Goal: Check status: Check status

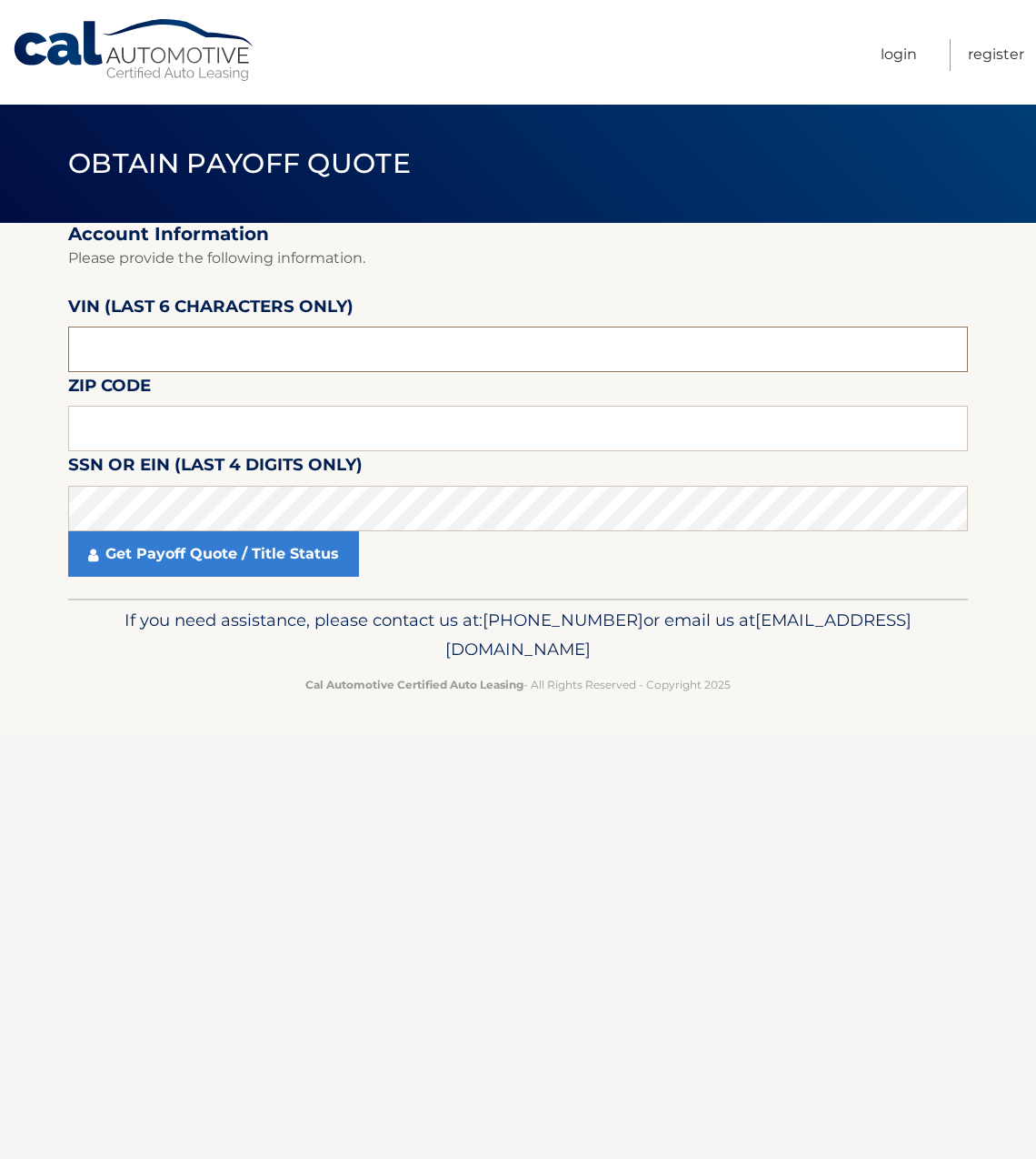
click at [332, 347] on input "text" at bounding box center [518, 348] width 900 height 45
click at [265, 355] on input "text" at bounding box center [518, 348] width 900 height 45
type input "021436"
type input "11566"
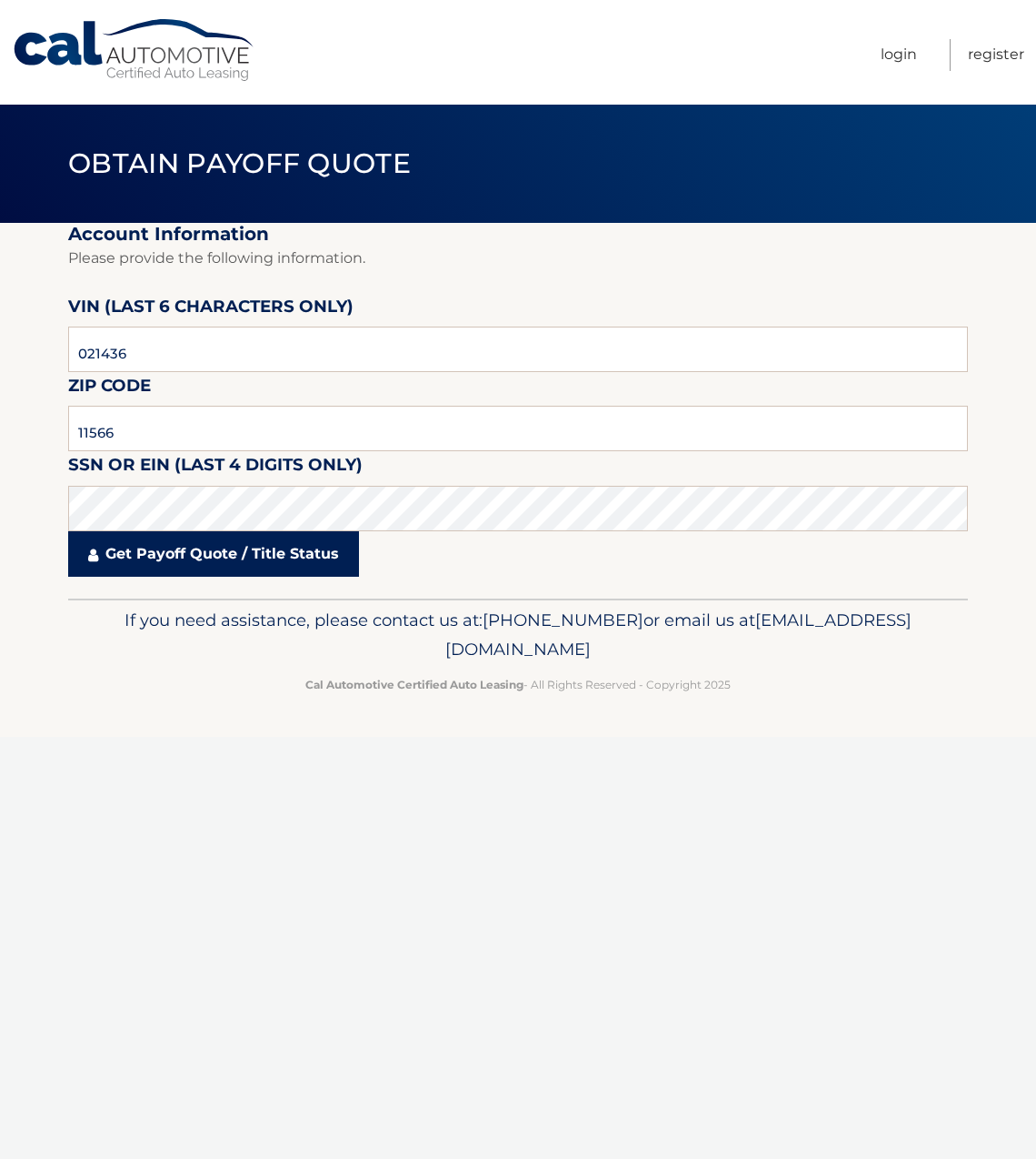
click at [268, 556] on link "Get Payoff Quote / Title Status" at bounding box center [214, 553] width 291 height 45
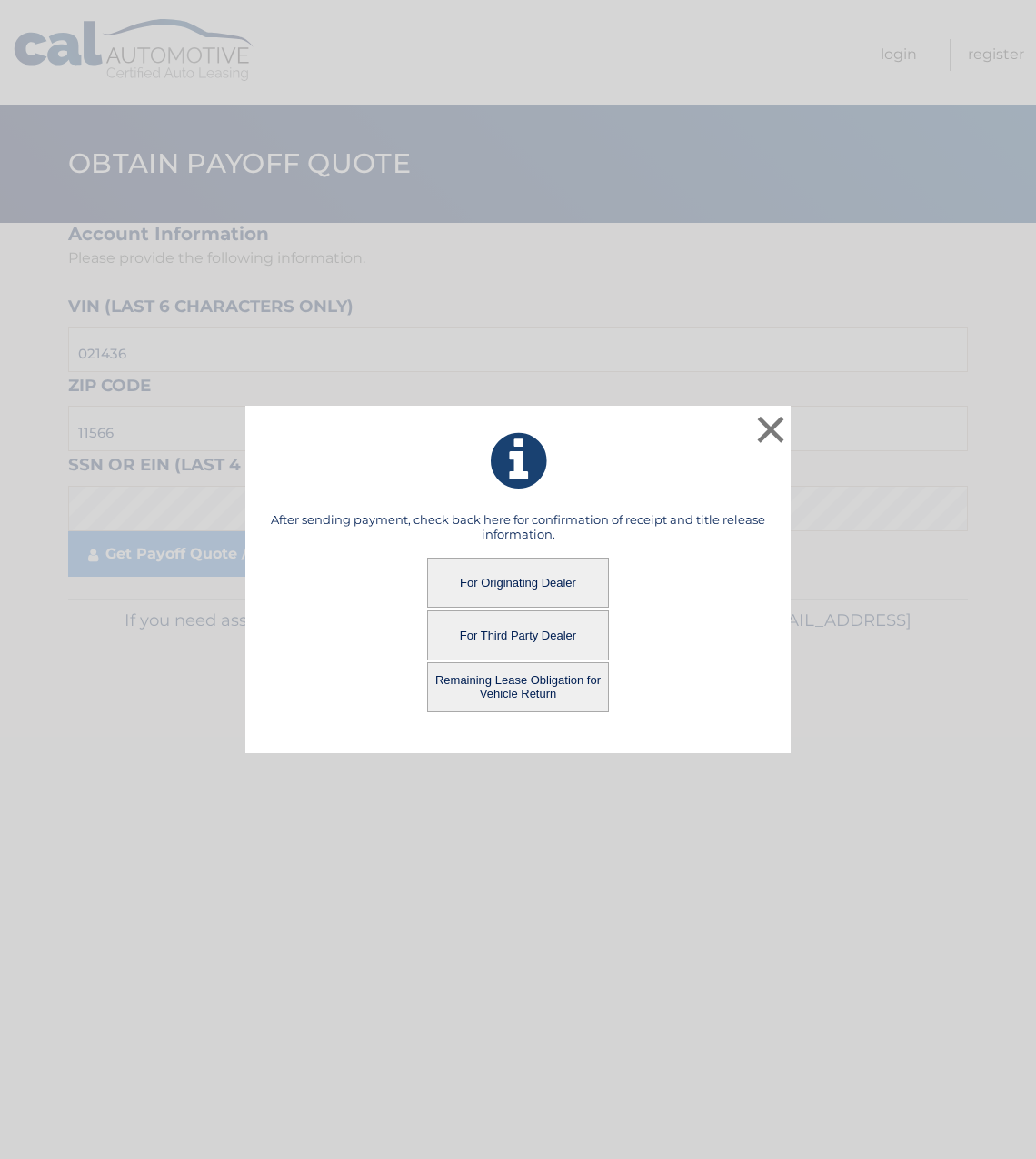
click at [518, 579] on button "For Originating Dealer" at bounding box center [518, 582] width 181 height 50
click at [459, 589] on button "For Originating Dealer" at bounding box center [518, 582] width 181 height 50
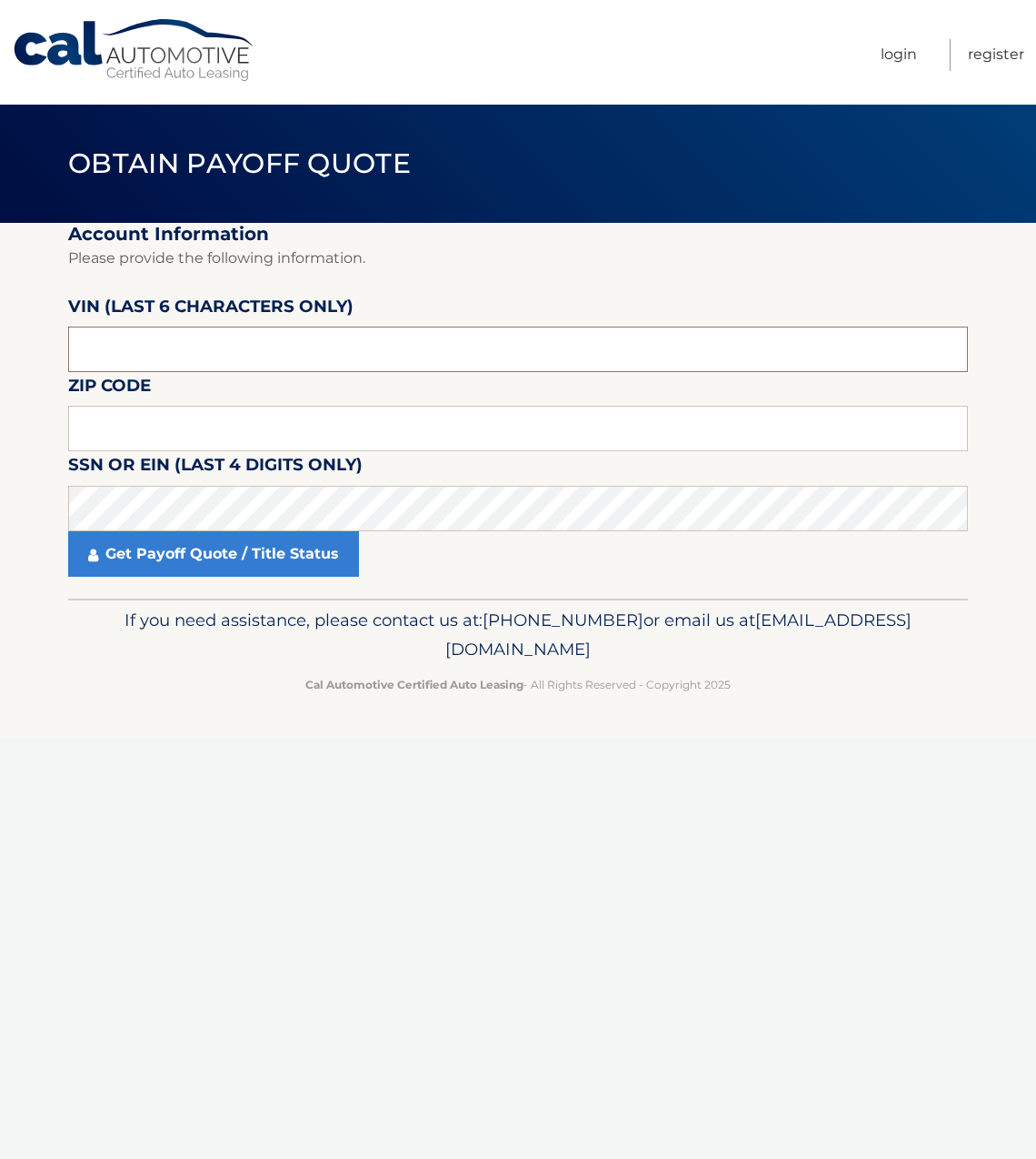
click at [179, 357] on input "text" at bounding box center [518, 348] width 900 height 45
type input "021436"
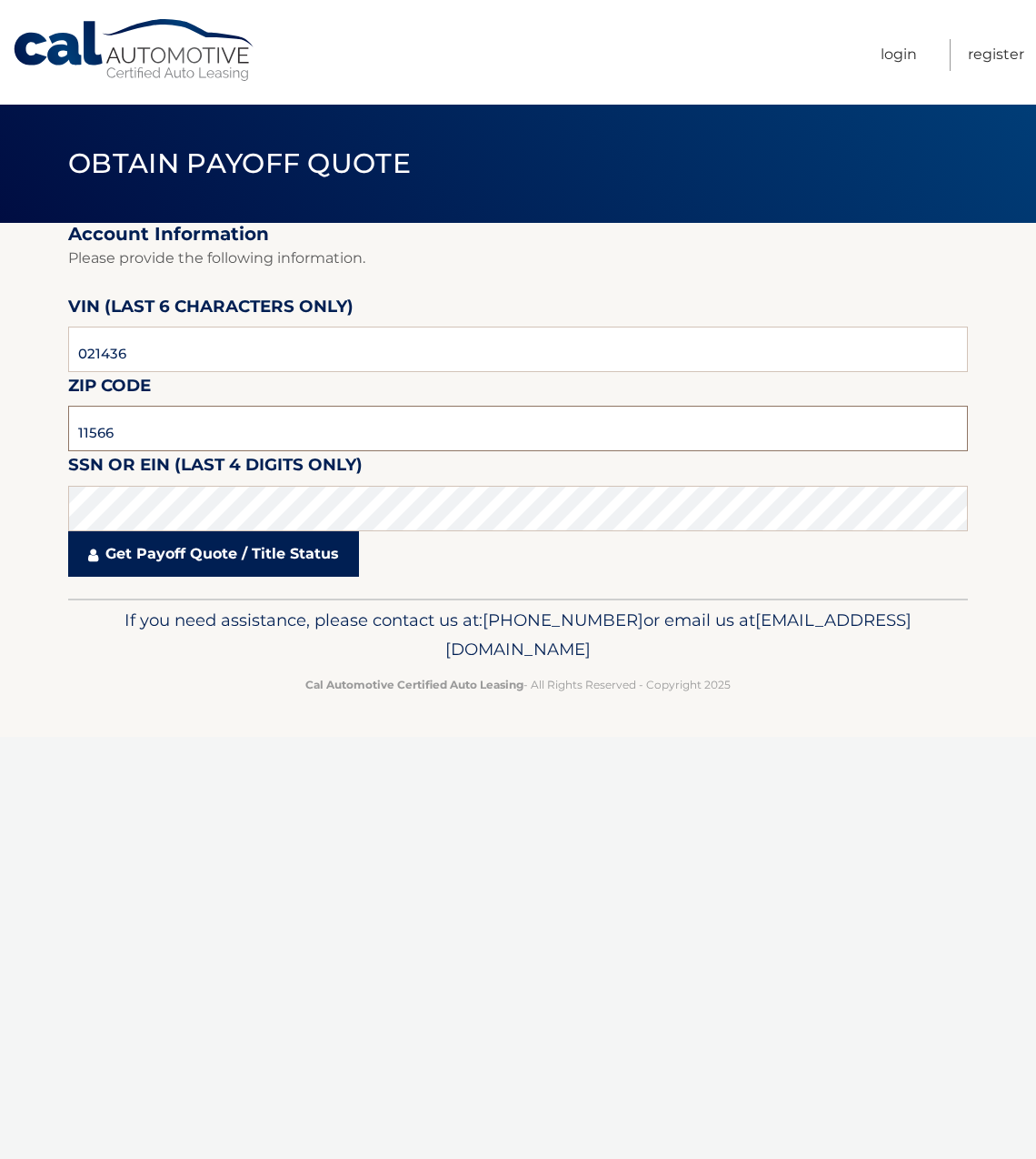
type input "11566"
click at [189, 557] on link "Get Payoff Quote / Title Status" at bounding box center [214, 553] width 291 height 45
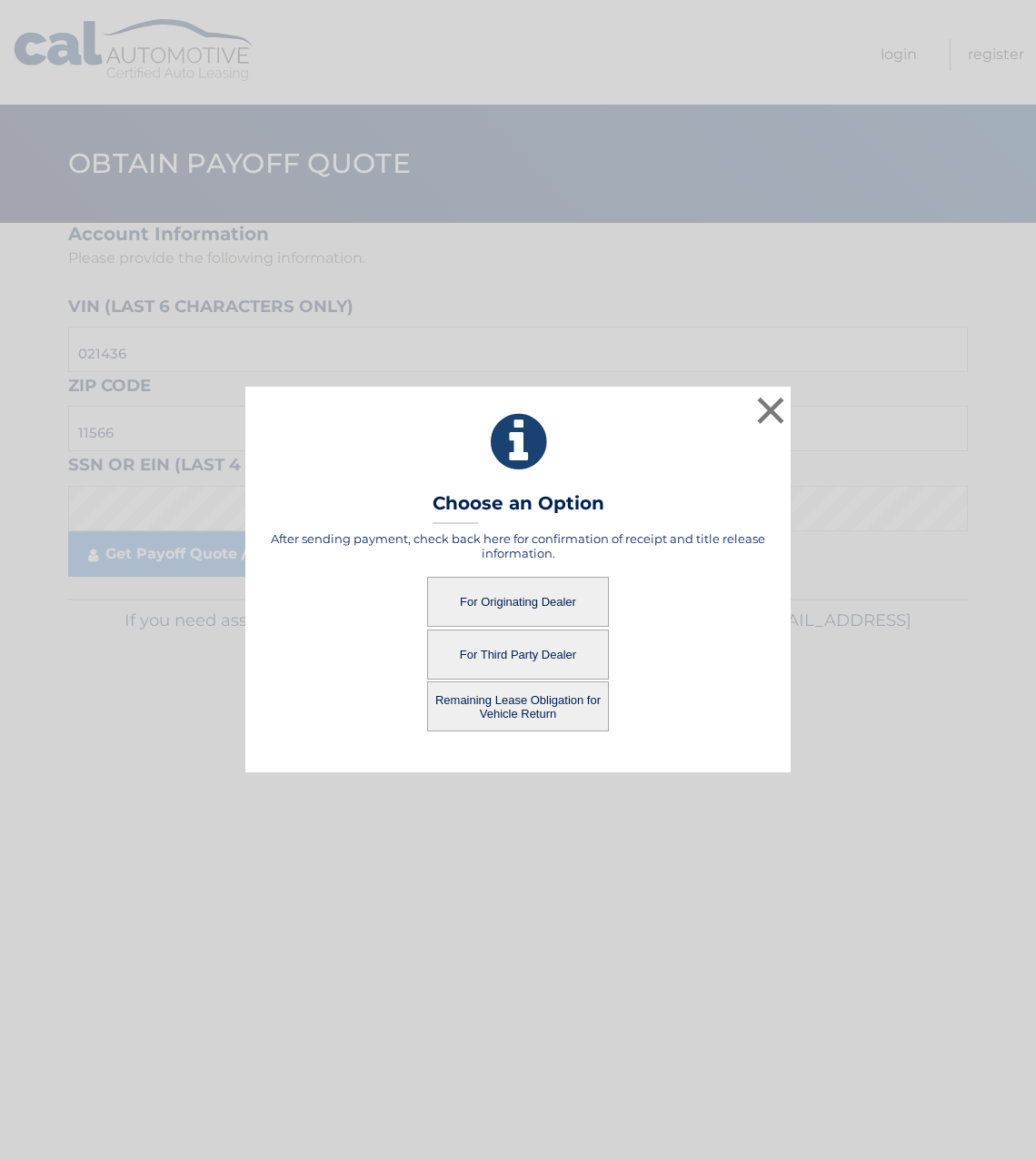
click at [519, 605] on button "For Originating Dealer" at bounding box center [518, 602] width 181 height 50
click at [494, 598] on button "For Originating Dealer" at bounding box center [518, 602] width 181 height 50
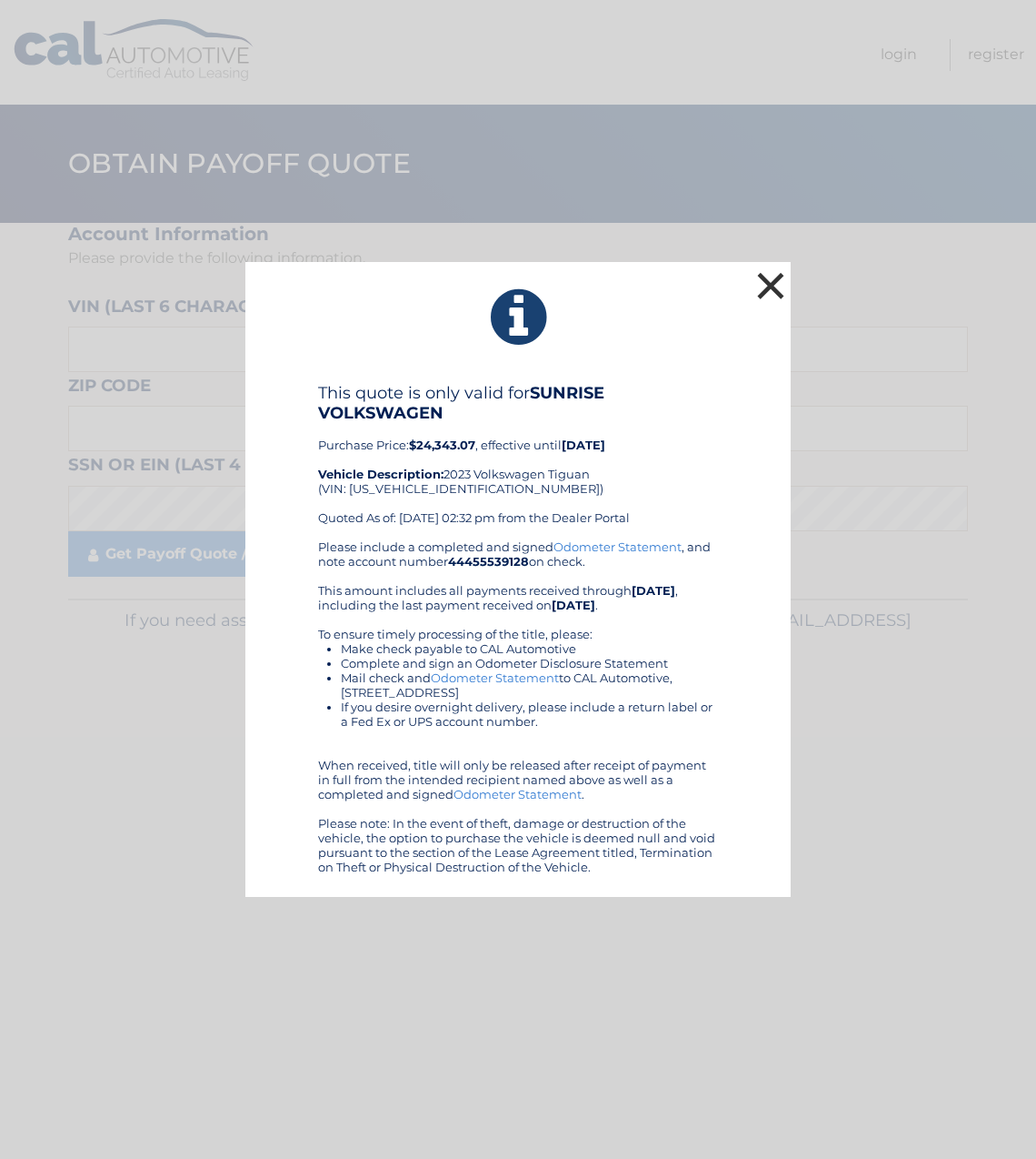
click at [774, 286] on button "×" at bounding box center [770, 285] width 36 height 36
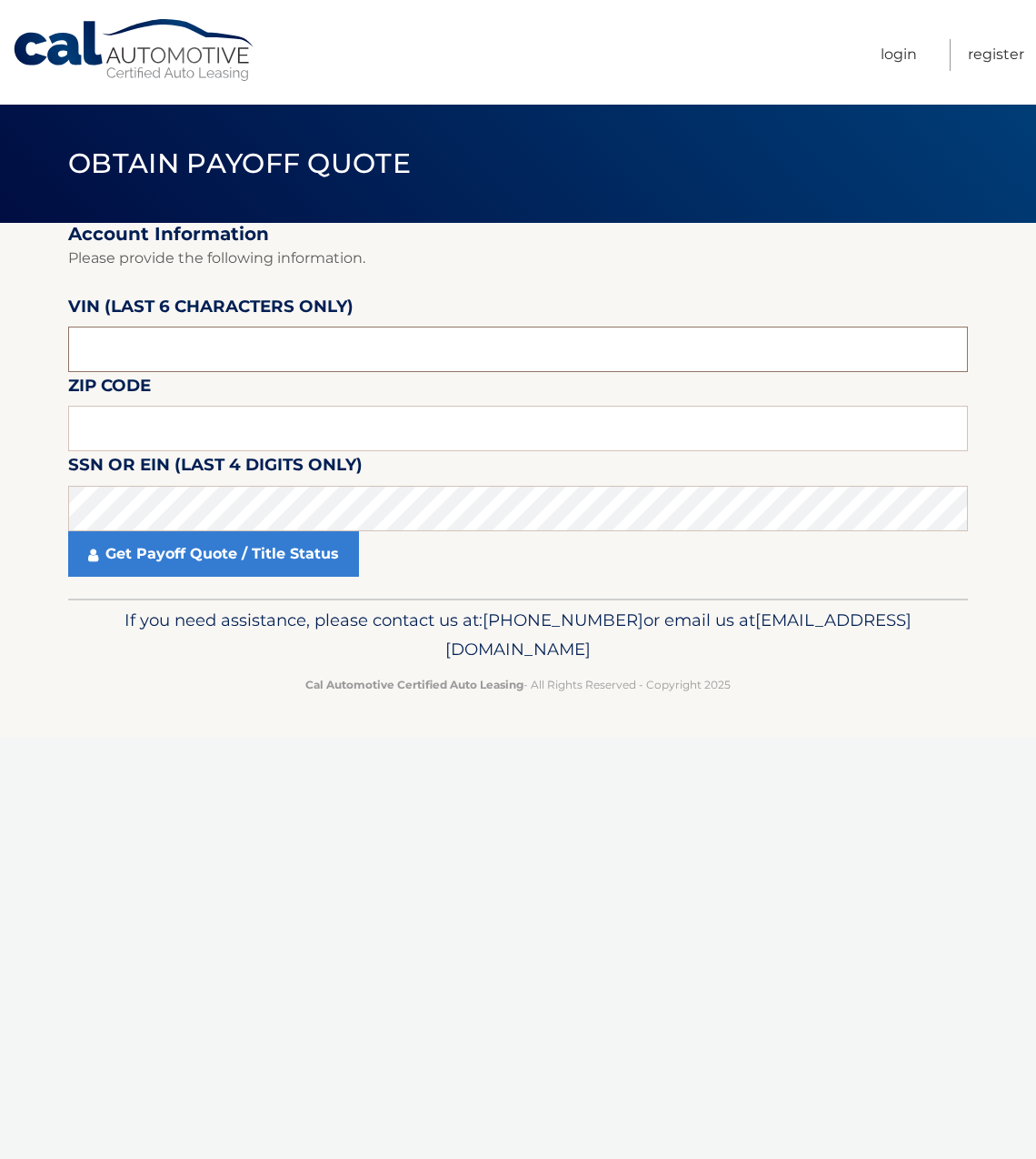
click at [166, 339] on input "text" at bounding box center [518, 348] width 900 height 45
type input "021436"
type input "11566"
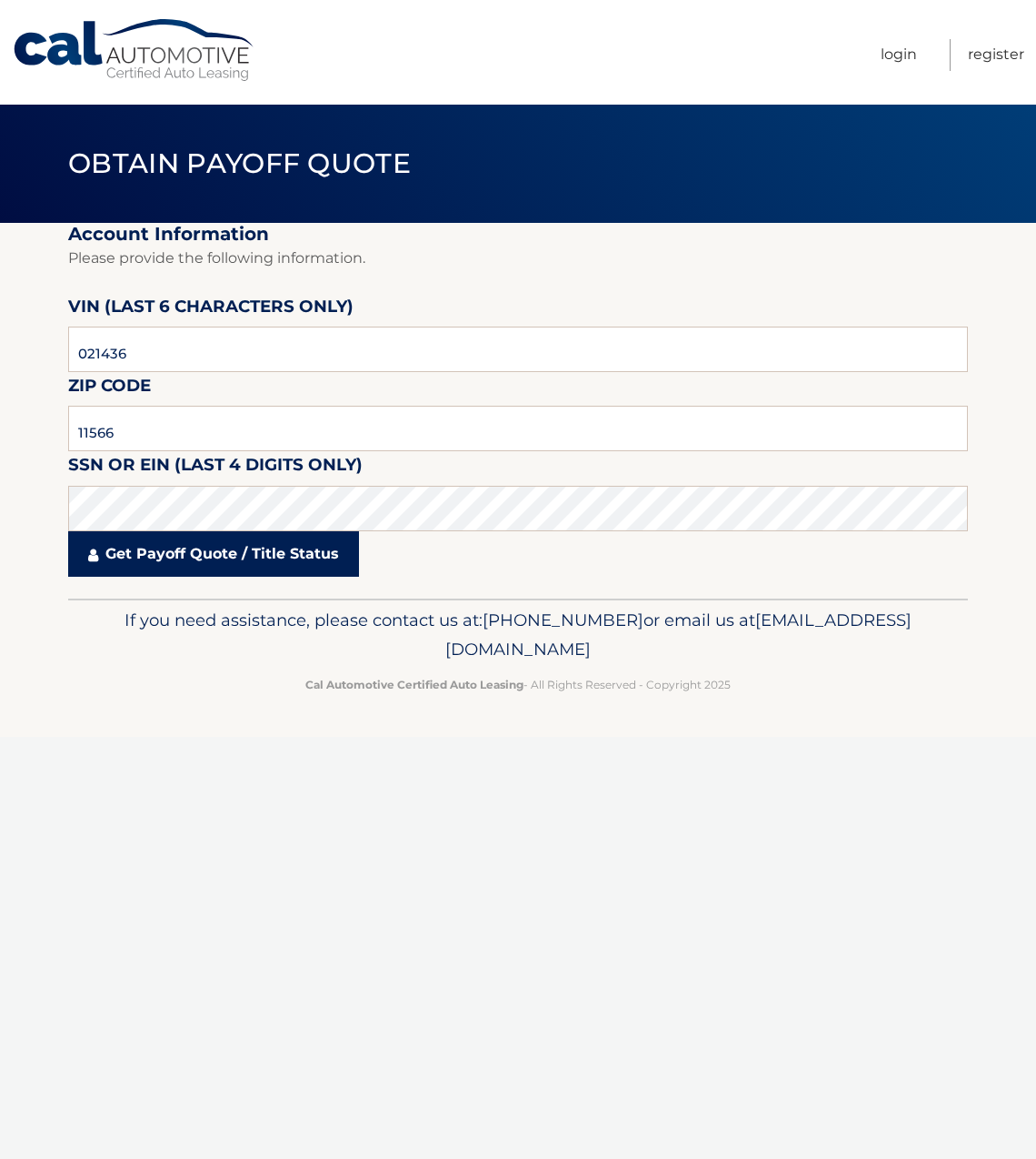
click at [178, 555] on link "Get Payoff Quote / Title Status" at bounding box center [214, 553] width 291 height 45
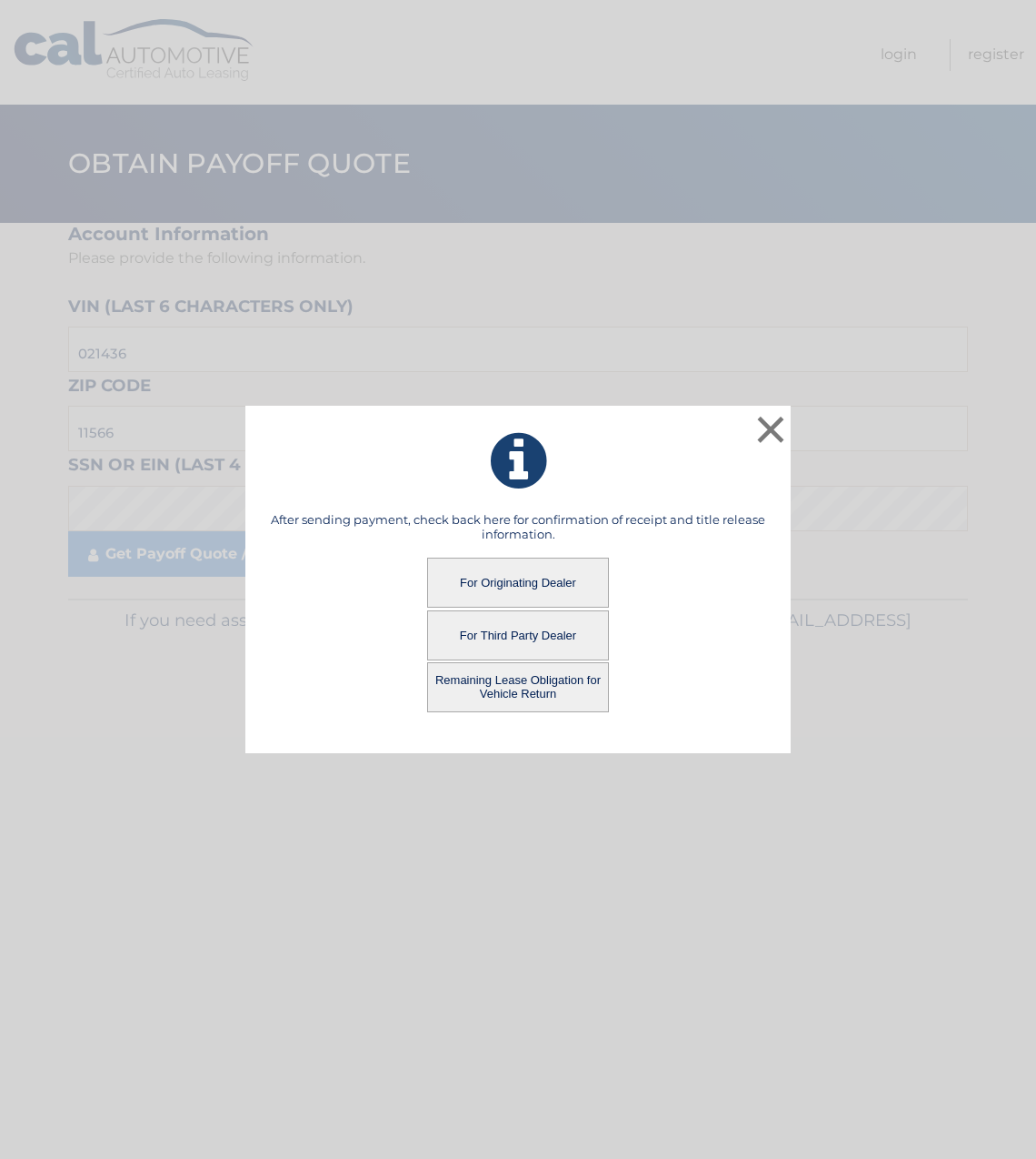
click at [478, 623] on button "For Third Party Dealer" at bounding box center [518, 635] width 181 height 50
click at [483, 633] on button "For Third Party Dealer" at bounding box center [518, 635] width 181 height 50
